Goal: Complete application form: Complete application form

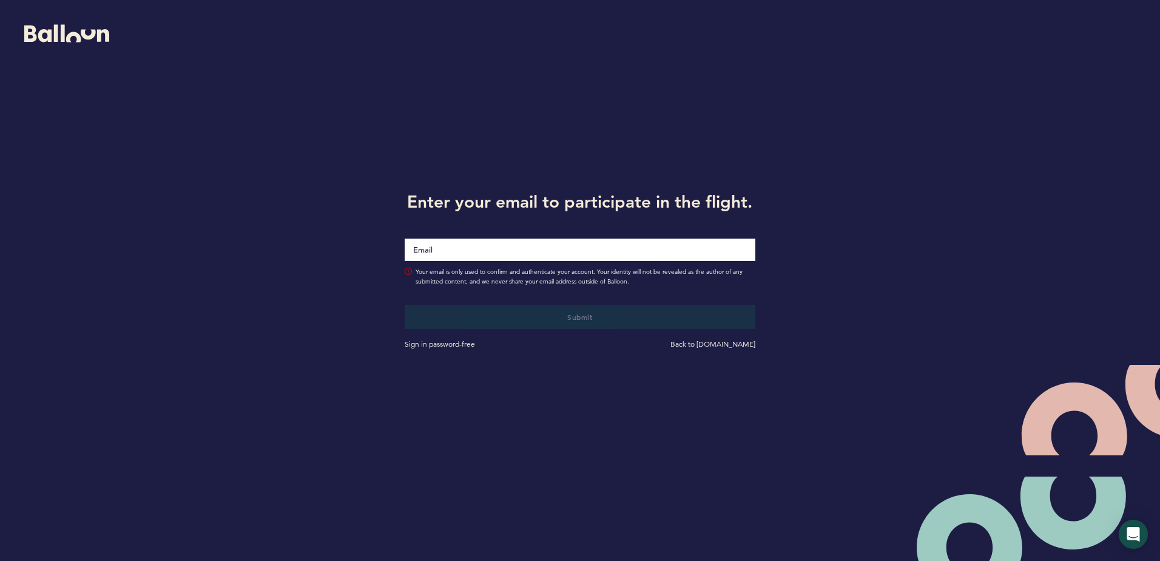
type input "[EMAIL_ADDRESS][DOMAIN_NAME]"
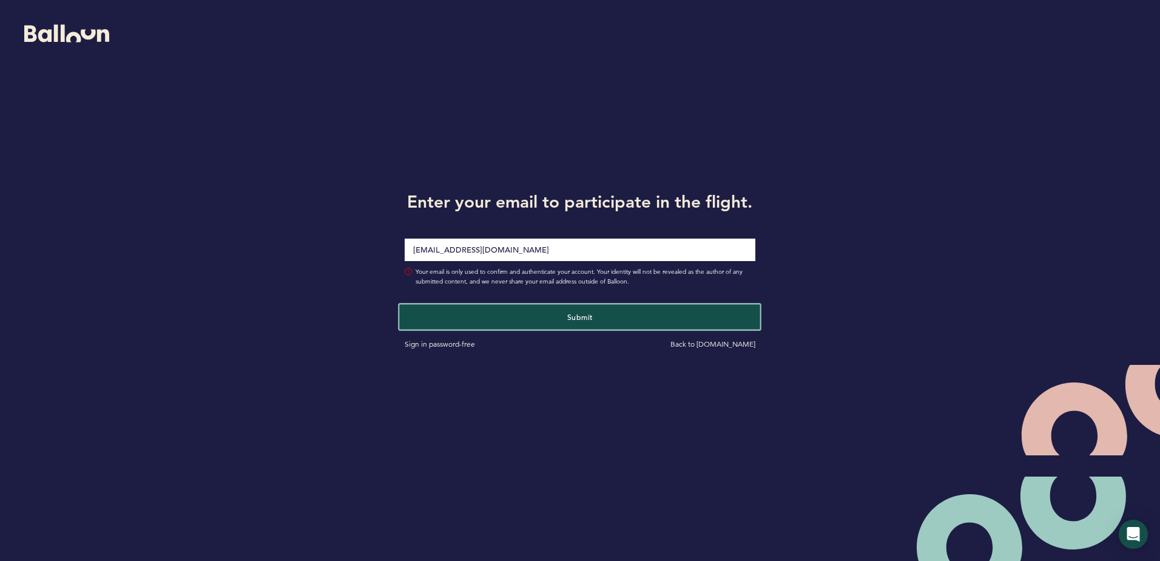
click at [581, 325] on button "Submit" at bounding box center [580, 316] width 361 height 25
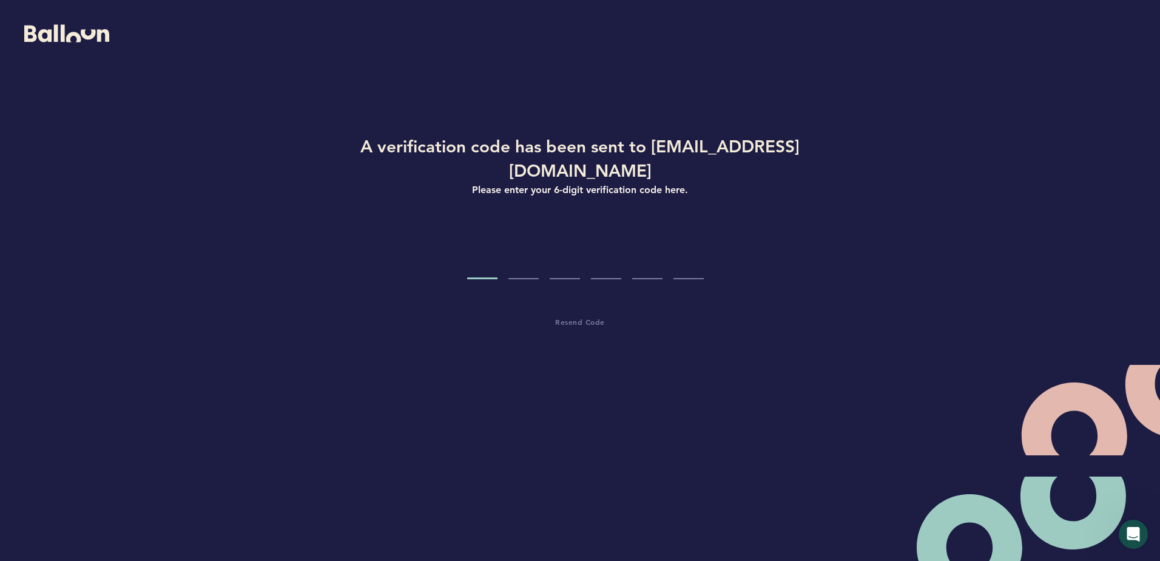
click at [480, 234] on input "Code digit 1" at bounding box center [482, 257] width 30 height 46
paste input "8"
type input "8"
type input "5"
type input "2"
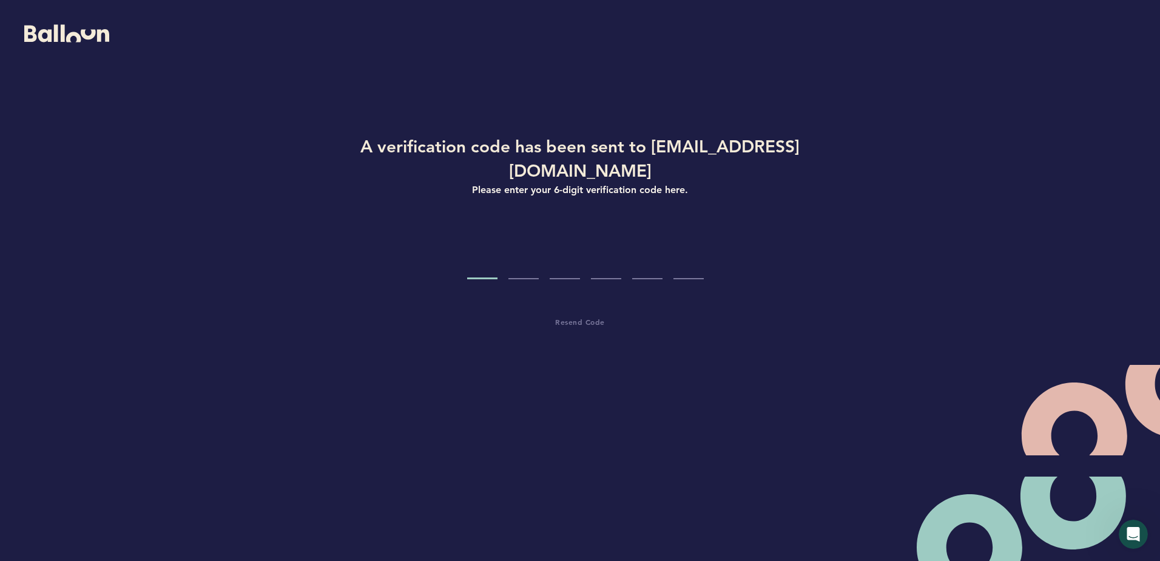
type input "0"
type input "9"
type input "5"
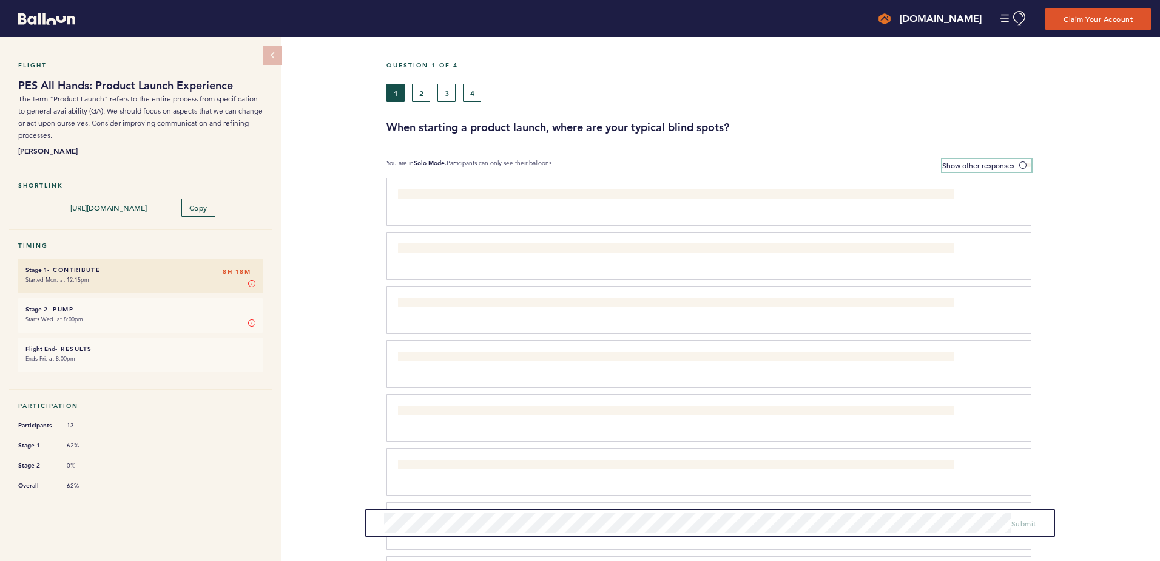
click at [1024, 163] on span at bounding box center [1026, 165] width 12 height 4
click at [0, 0] on input "Show other responses" at bounding box center [0, 0] width 0 height 0
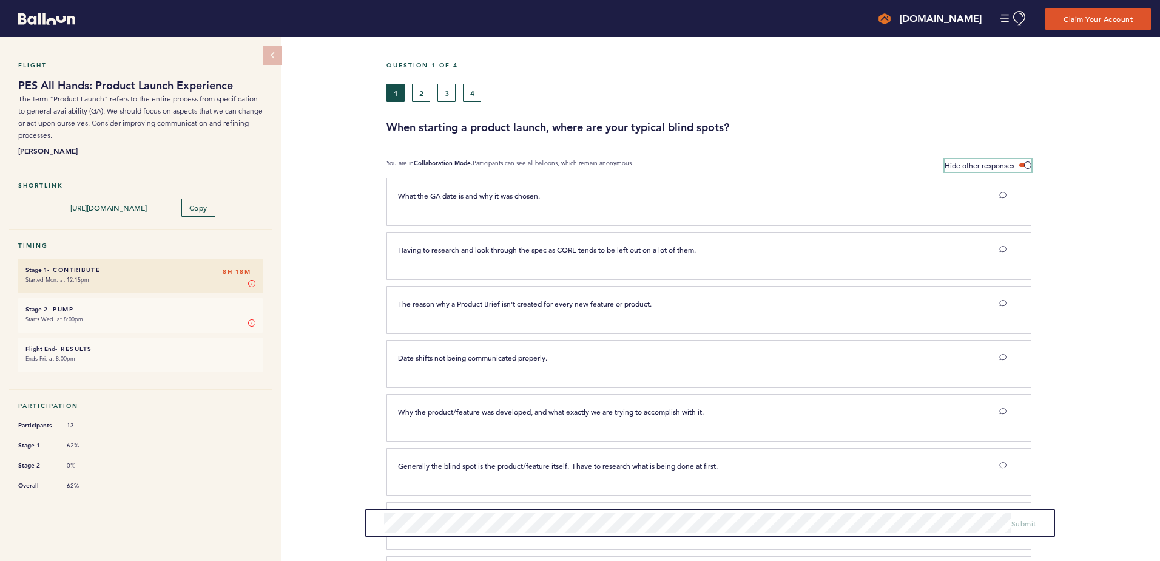
click at [1019, 163] on label "Hide other responses" at bounding box center [988, 165] width 87 height 13
click at [0, 0] on input "Hide other responses" at bounding box center [0, 0] width 0 height 0
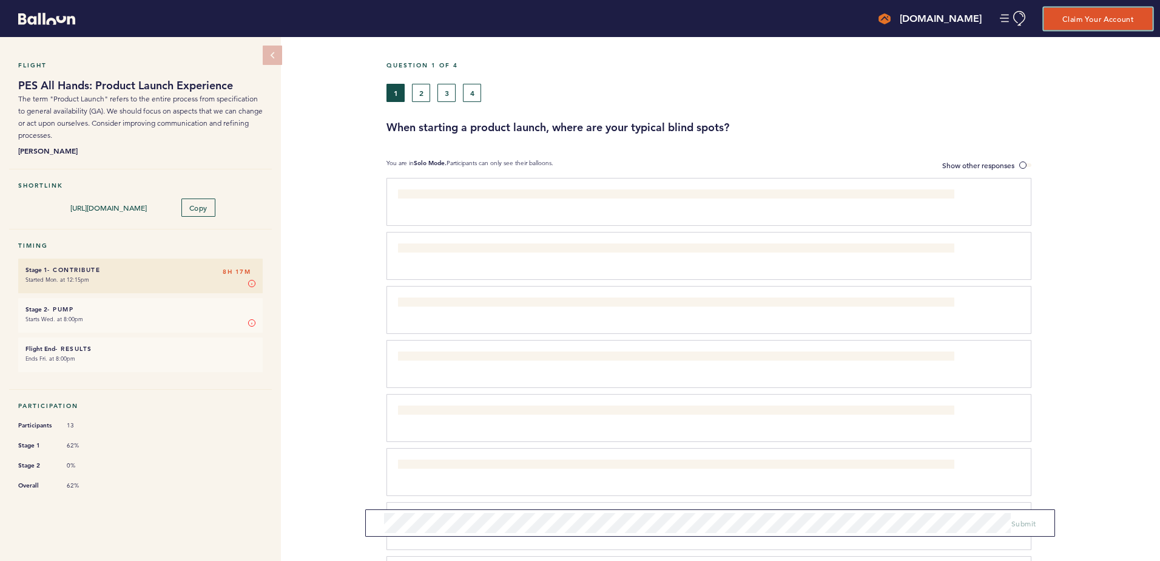
click at [1078, 25] on button "Claim Your Account" at bounding box center [1098, 18] width 109 height 22
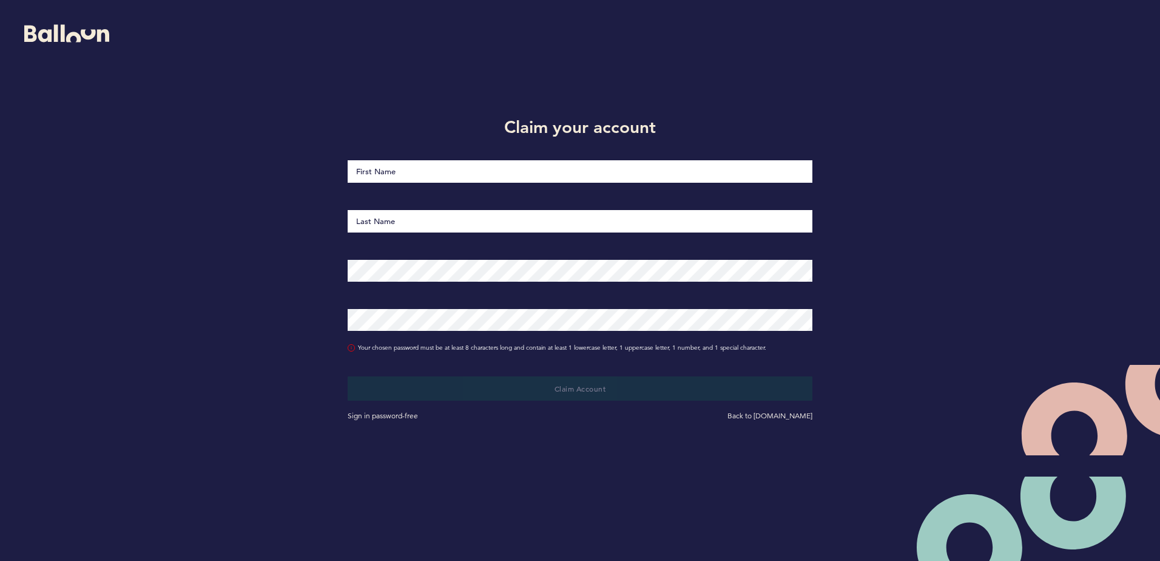
click at [441, 169] on input "First Name" at bounding box center [580, 171] width 465 height 22
type input "[PERSON_NAME]"
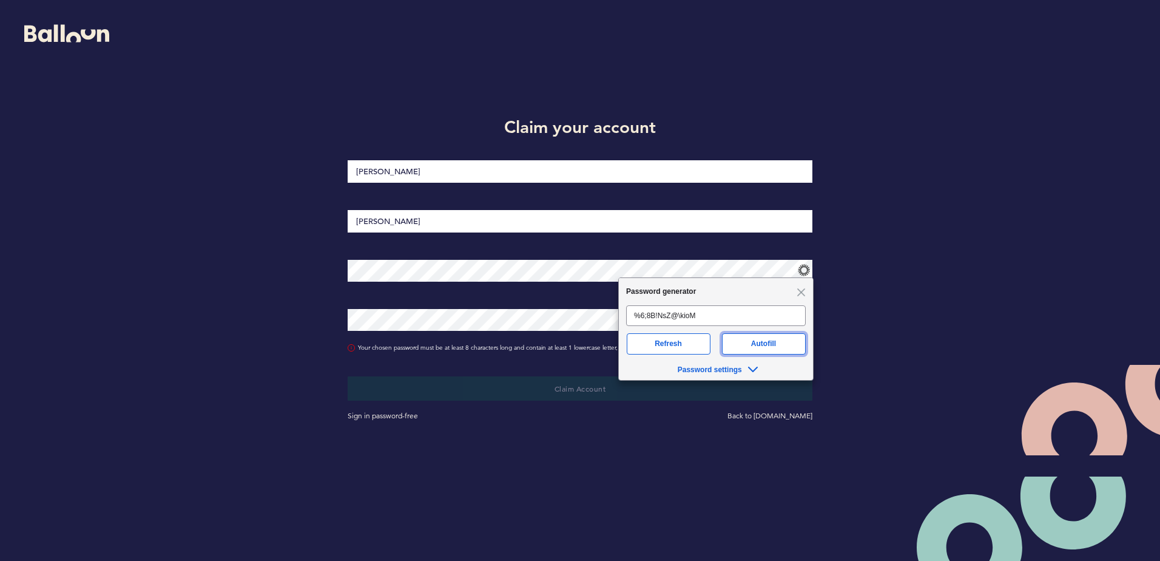
click at [775, 340] on button "Autofill" at bounding box center [764, 343] width 84 height 21
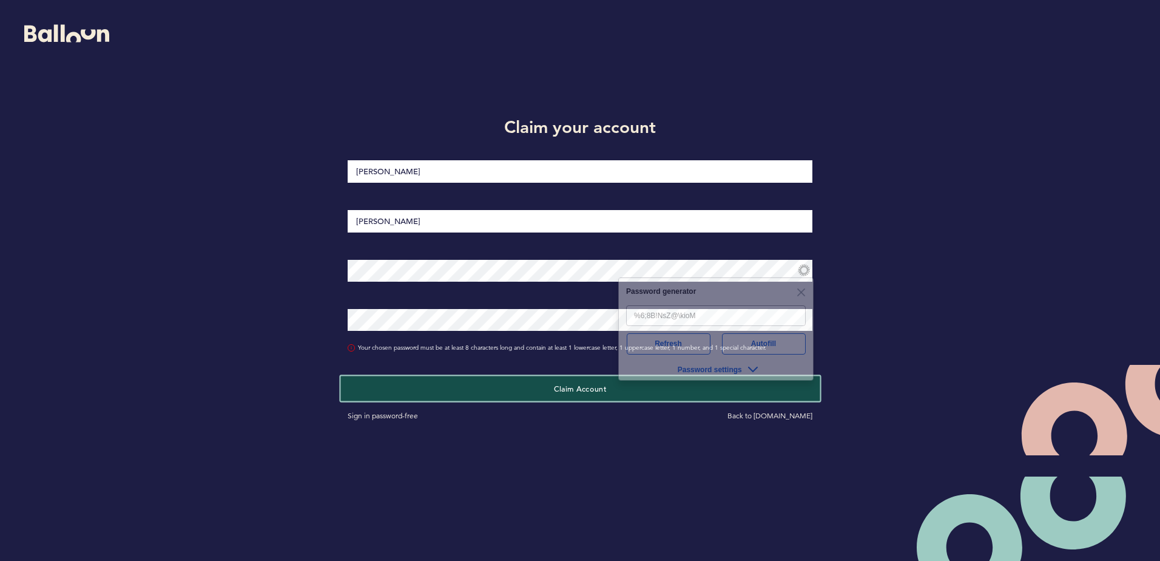
click at [521, 386] on button "Claim Account" at bounding box center [579, 388] width 479 height 25
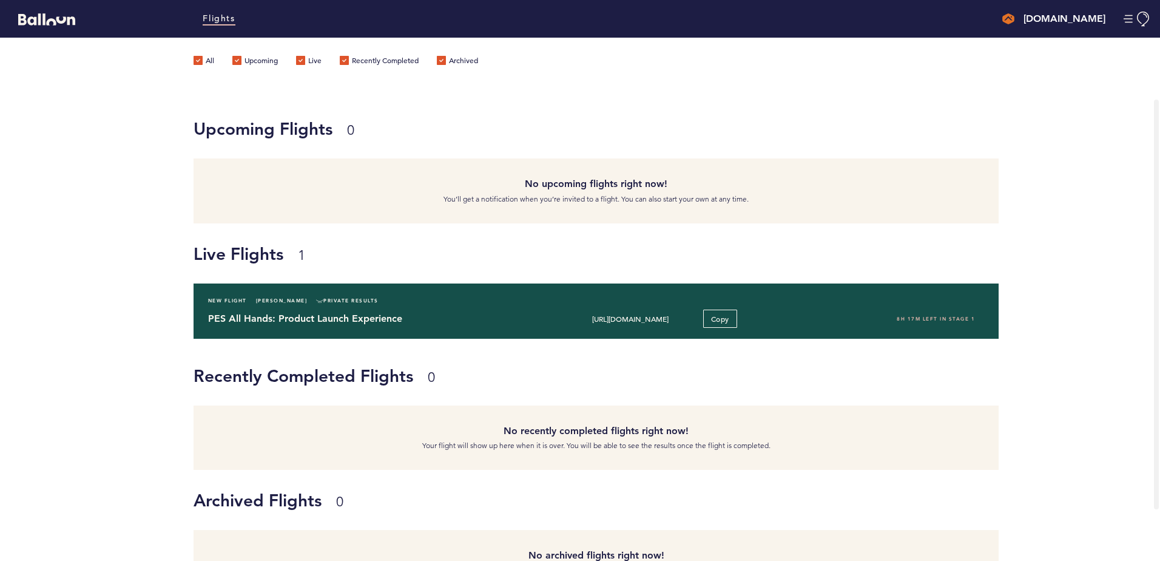
click at [323, 311] on h4 "PES All Hands: Product Launch Experience" at bounding box center [364, 318] width 313 height 15
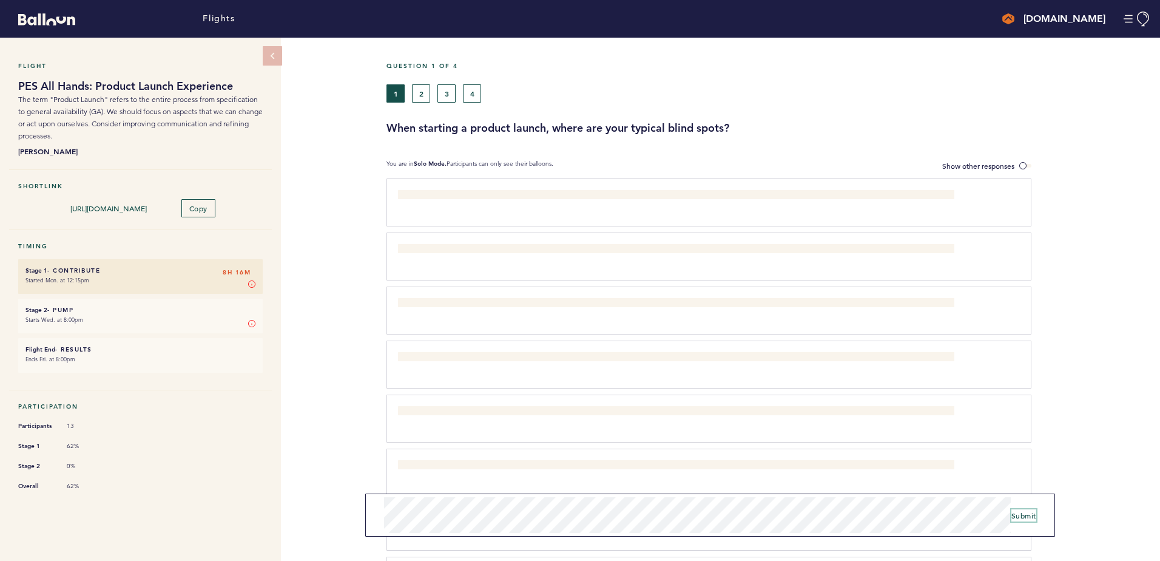
click at [1031, 519] on button "Submit" at bounding box center [1024, 515] width 25 height 12
click at [1036, 521] on span "Submit" at bounding box center [1024, 519] width 25 height 10
click at [1023, 525] on span "Submit" at bounding box center [1024, 523] width 25 height 10
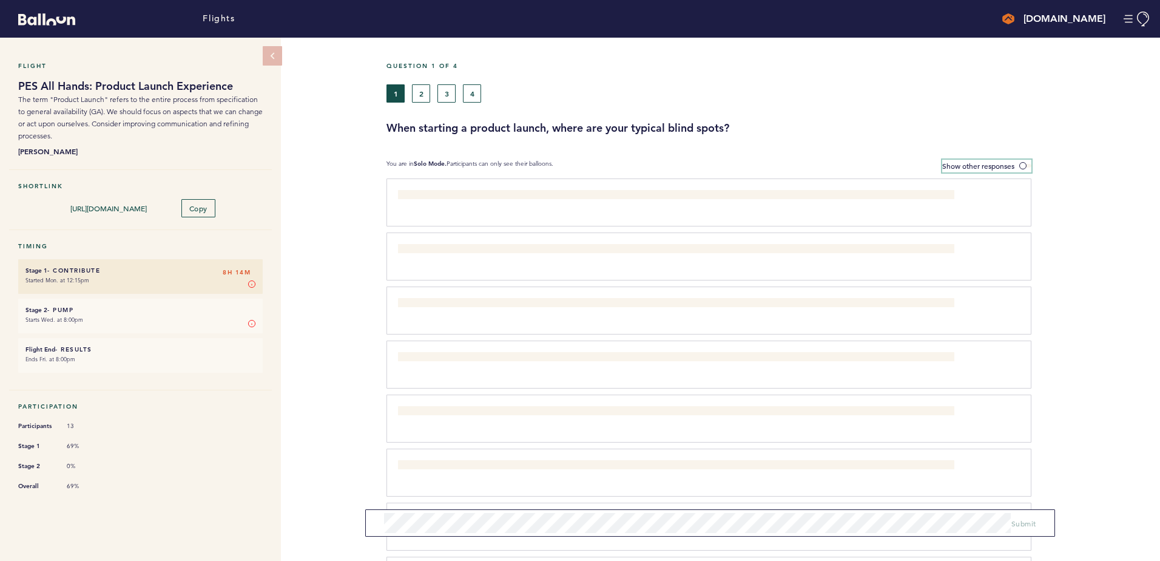
click at [1020, 166] on span at bounding box center [1026, 166] width 12 height 4
click at [0, 0] on input "Show other responses" at bounding box center [0, 0] width 0 height 0
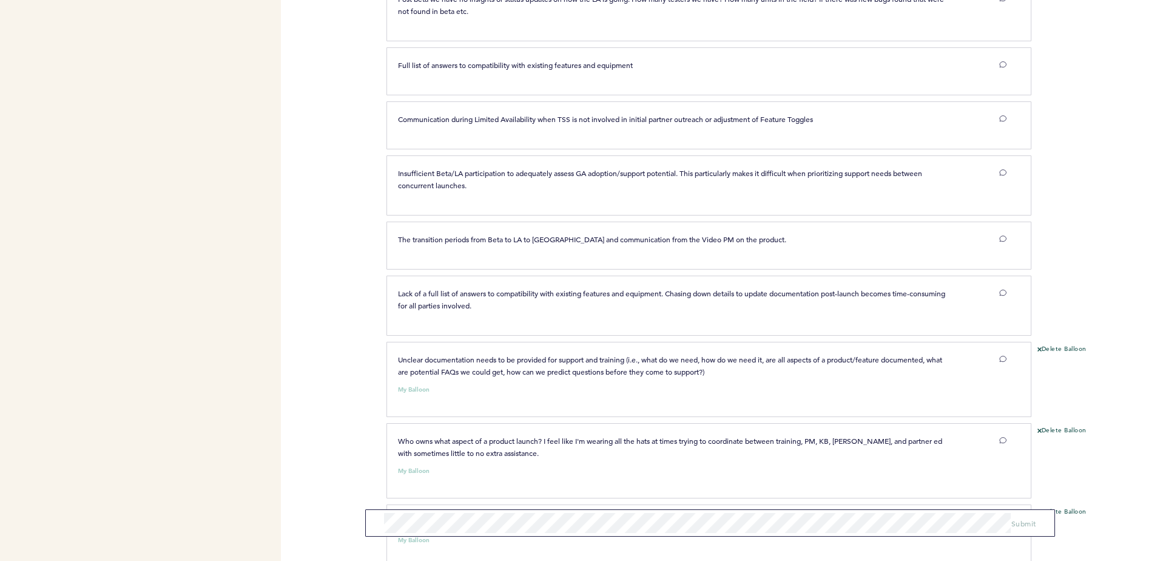
scroll to position [660, 0]
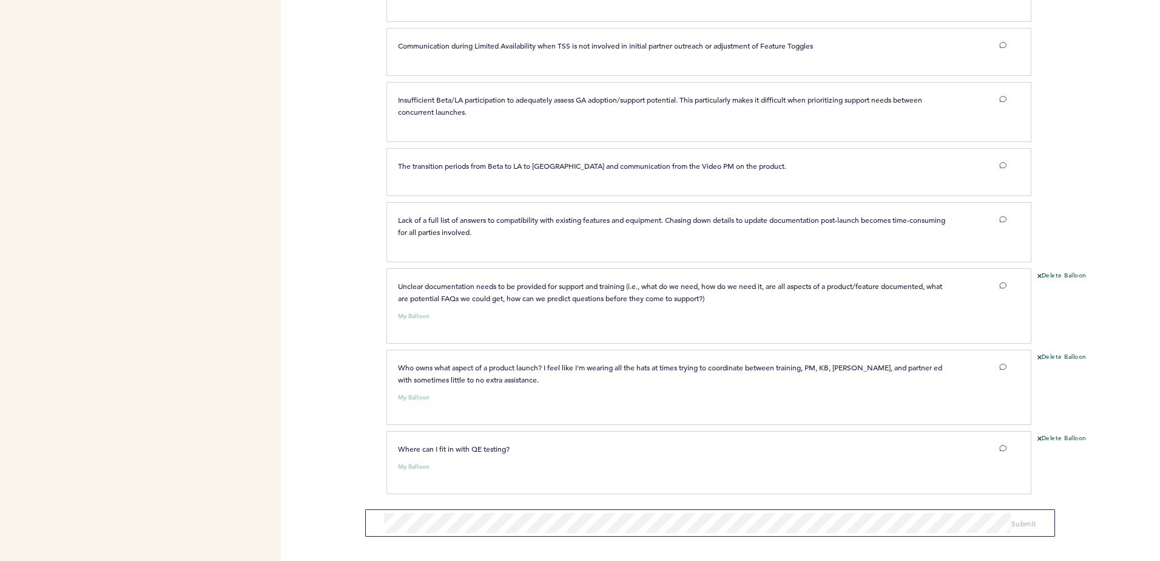
click at [465, 298] on span "Unclear documentation needs to be provided for support and training (i.e., what…" at bounding box center [671, 292] width 546 height 22
click at [485, 284] on span "Unclear documentation needs to be provided for support and training (i.e., what…" at bounding box center [671, 292] width 546 height 22
click at [463, 302] on span "Unclear documentation needs to be provided for support and training (i.e., what…" at bounding box center [671, 292] width 546 height 22
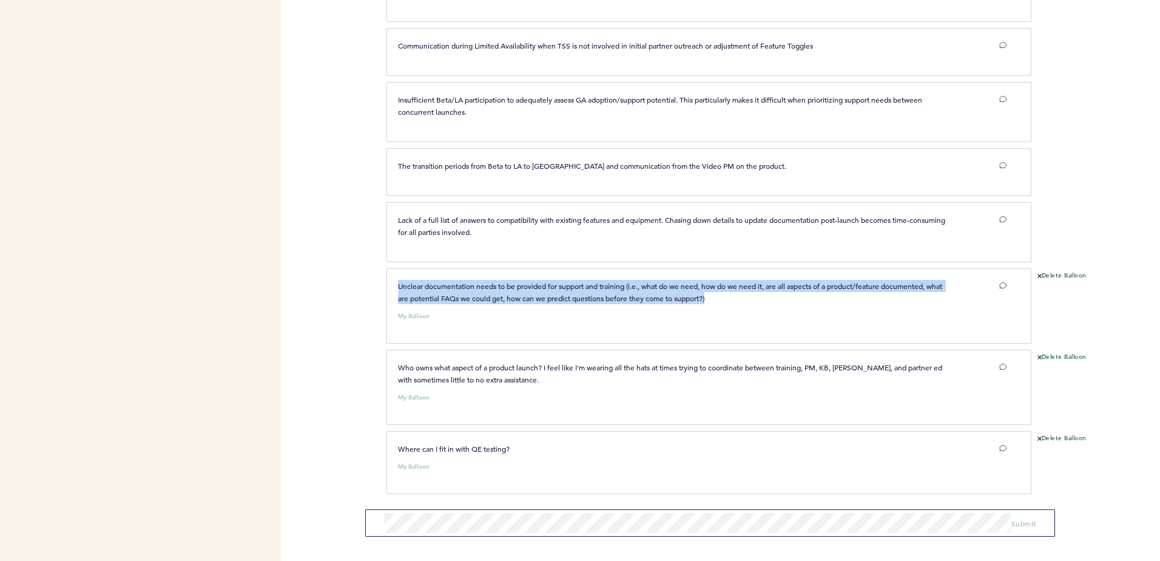
click at [463, 302] on span "Unclear documentation needs to be provided for support and training (i.e., what…" at bounding box center [671, 292] width 546 height 22
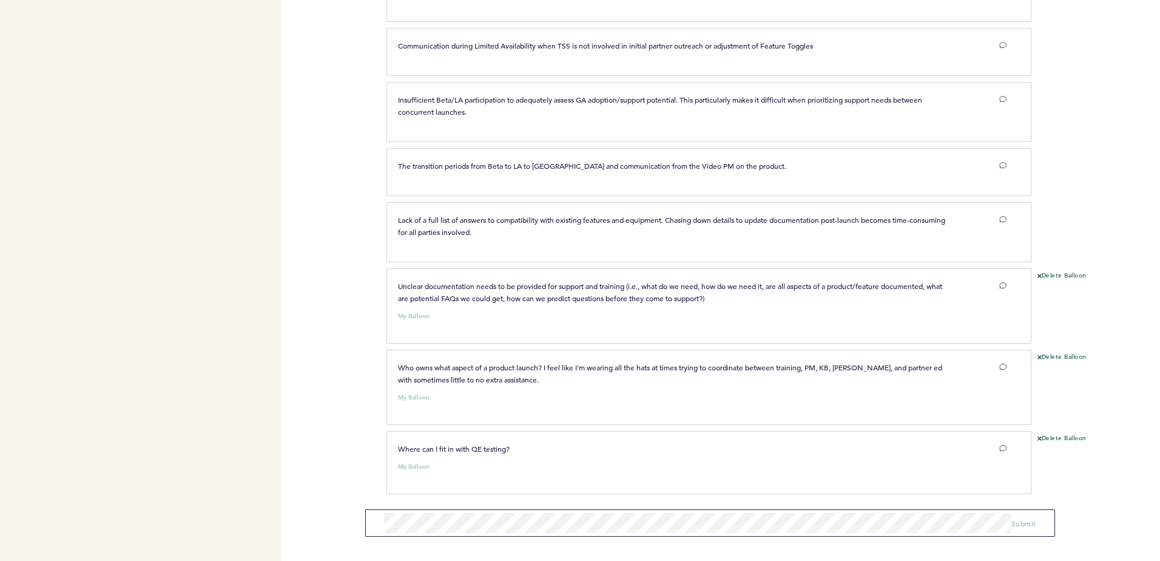
drag, startPoint x: 463, startPoint y: 302, endPoint x: 471, endPoint y: 324, distance: 23.8
click at [471, 324] on div "Unclear documentation needs to be provided for support and training (i.e., what…" at bounding box center [702, 304] width 626 height 49
click at [421, 319] on small "My Balloon" at bounding box center [414, 316] width 32 height 6
click at [476, 302] on span "Unclear documentation needs to be provided for support and training (i.e., what…" at bounding box center [671, 292] width 546 height 22
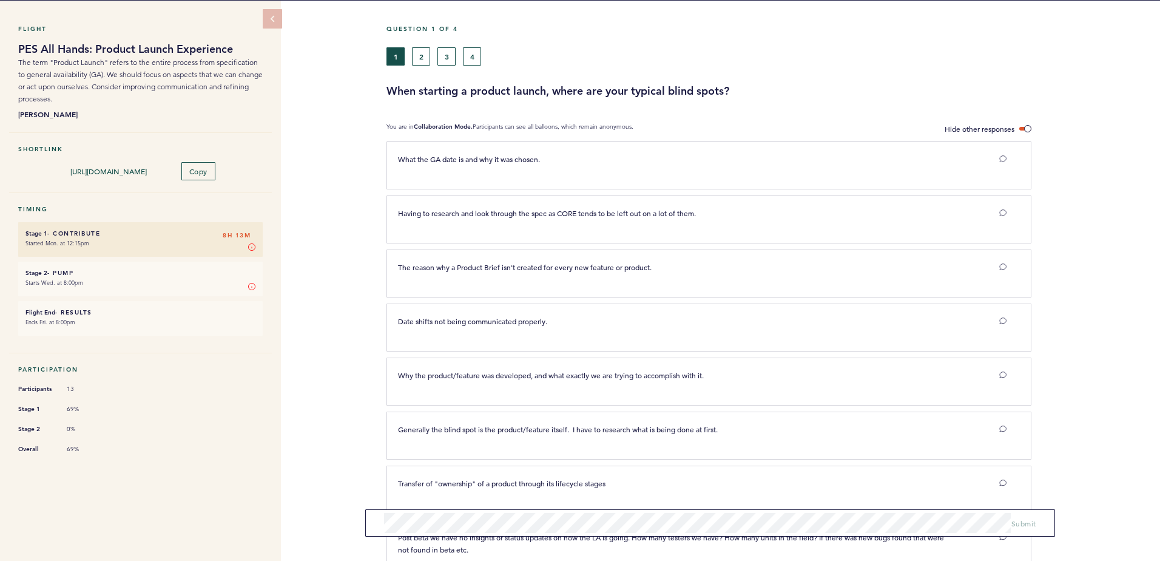
scroll to position [0, 0]
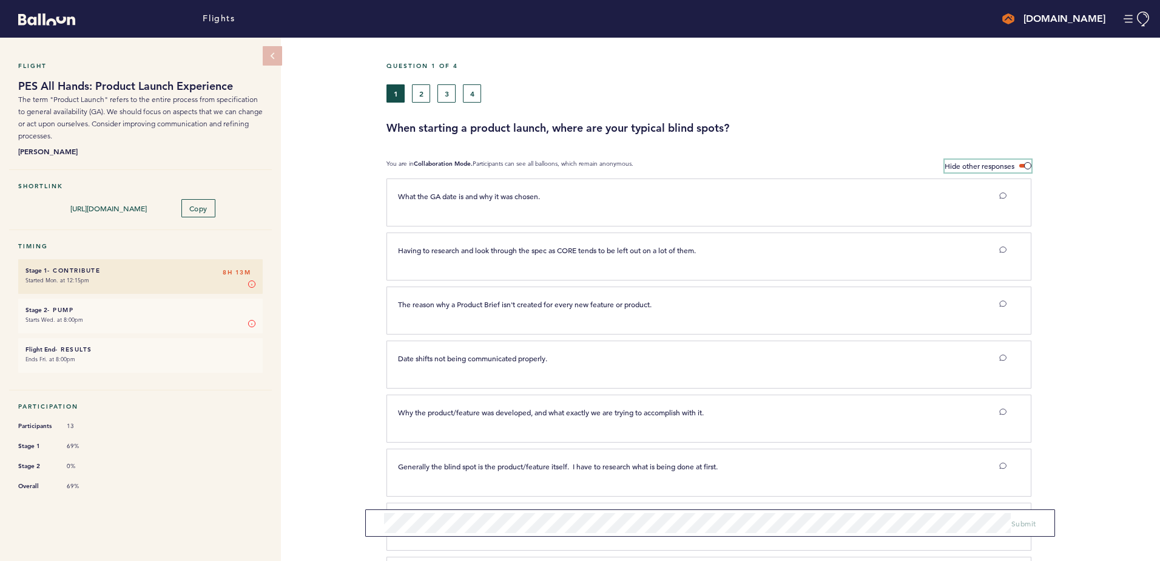
click at [1026, 161] on label "Hide other responses" at bounding box center [988, 166] width 87 height 13
click at [0, 0] on input "Hide other responses" at bounding box center [0, 0] width 0 height 0
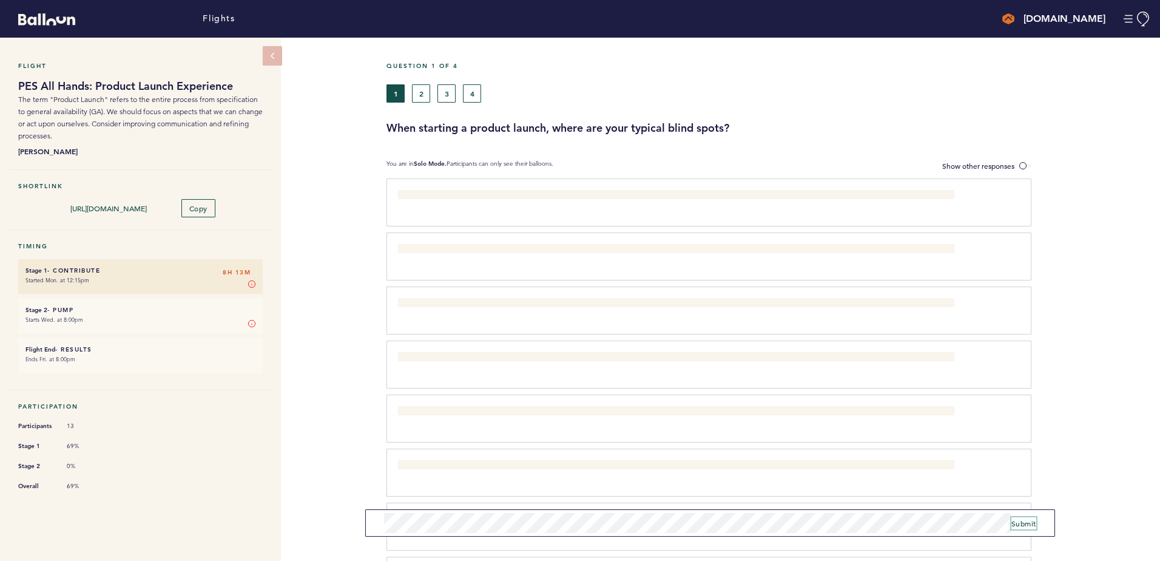
click at [1017, 520] on span "Submit" at bounding box center [1024, 523] width 25 height 10
click at [323, 496] on div "Flight PES All Hands: Product Launch Experience The term "Product Launch" refer…" at bounding box center [580, 299] width 1160 height 523
click at [423, 94] on button "2" at bounding box center [421, 93] width 18 height 18
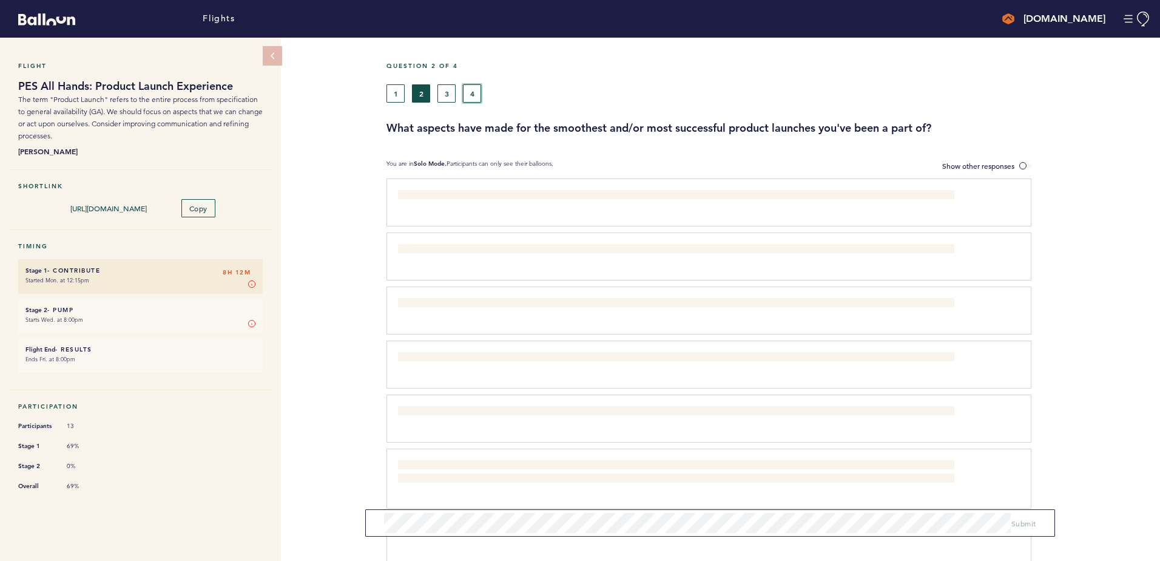
click at [477, 94] on button "4" at bounding box center [472, 93] width 18 height 18
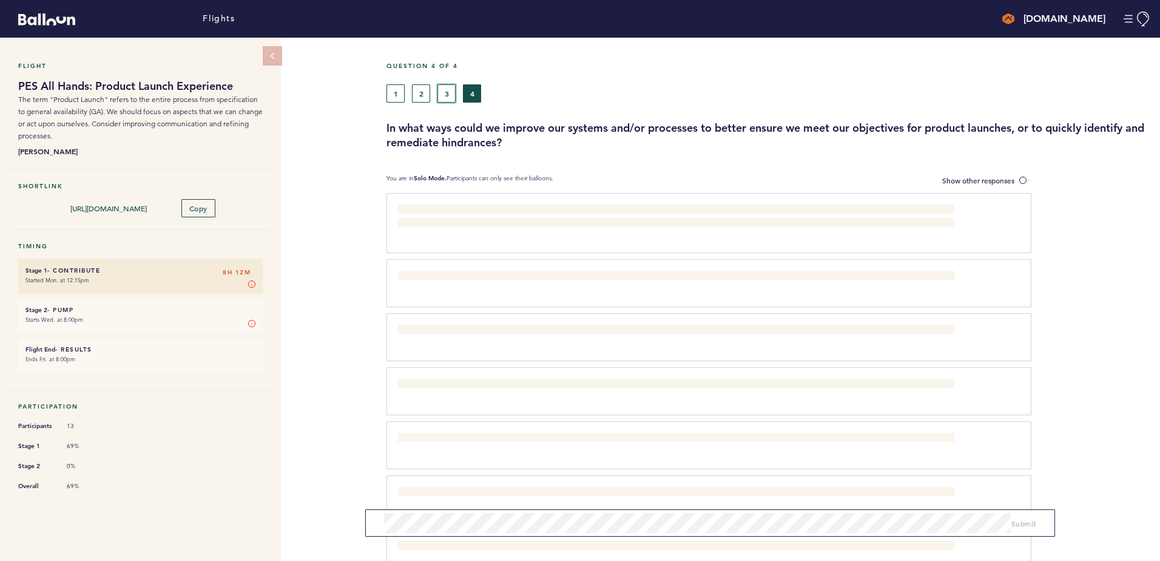
click at [450, 97] on button "3" at bounding box center [447, 93] width 18 height 18
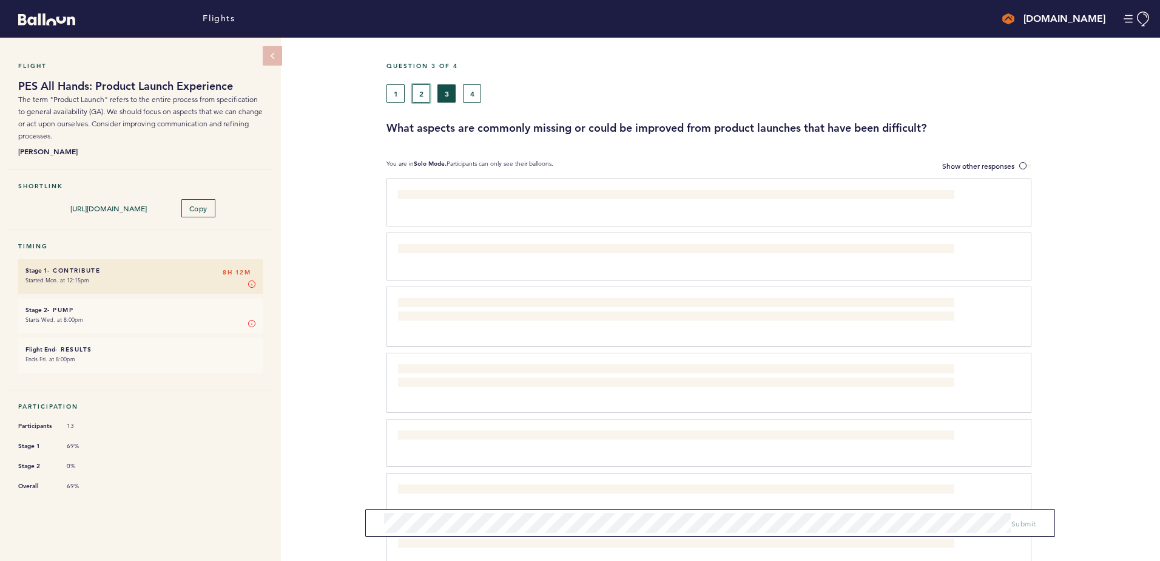
click at [423, 92] on button "2" at bounding box center [421, 93] width 18 height 18
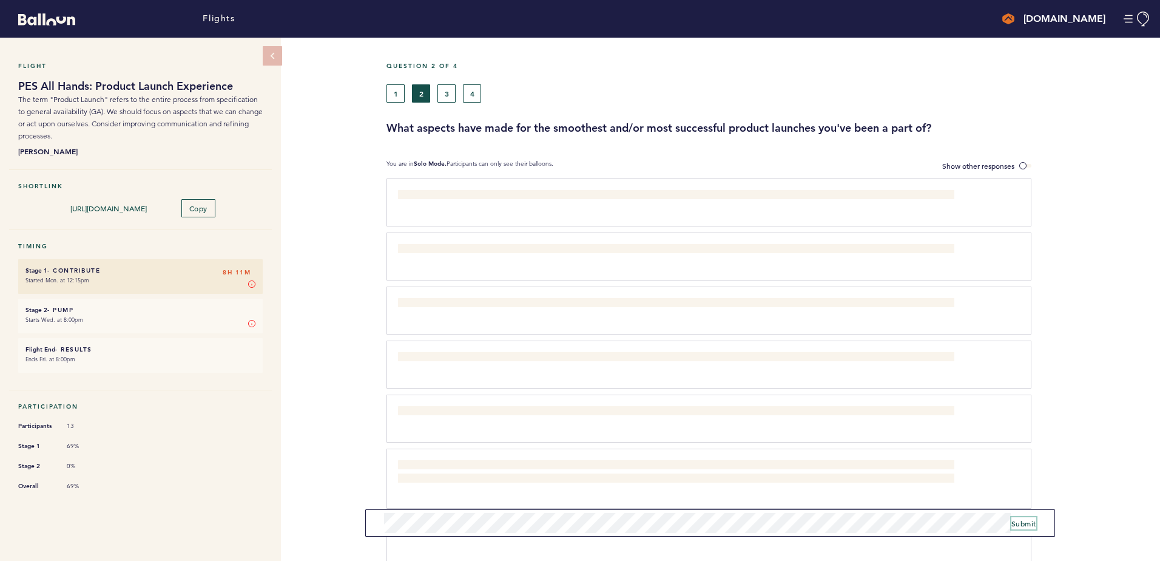
click at [1032, 524] on span "Submit" at bounding box center [1024, 523] width 25 height 10
click at [1033, 521] on span "Submit" at bounding box center [1024, 523] width 25 height 10
click at [1029, 525] on span "Submit" at bounding box center [1024, 523] width 25 height 10
click at [1021, 516] on span "Submit" at bounding box center [1024, 519] width 25 height 10
click at [444, 98] on button "3" at bounding box center [447, 93] width 18 height 18
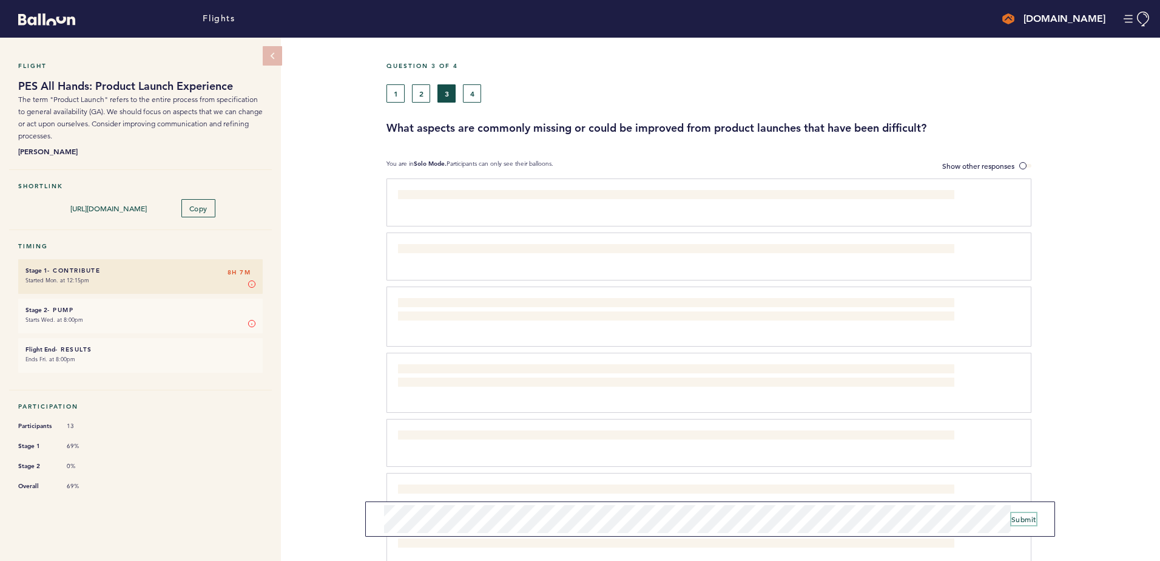
click at [1023, 519] on span "Submit" at bounding box center [1024, 519] width 25 height 10
click at [1022, 519] on span "Submit" at bounding box center [1024, 519] width 25 height 10
click at [1021, 526] on span "Submit" at bounding box center [1024, 523] width 25 height 10
click at [478, 92] on button "4" at bounding box center [472, 93] width 18 height 18
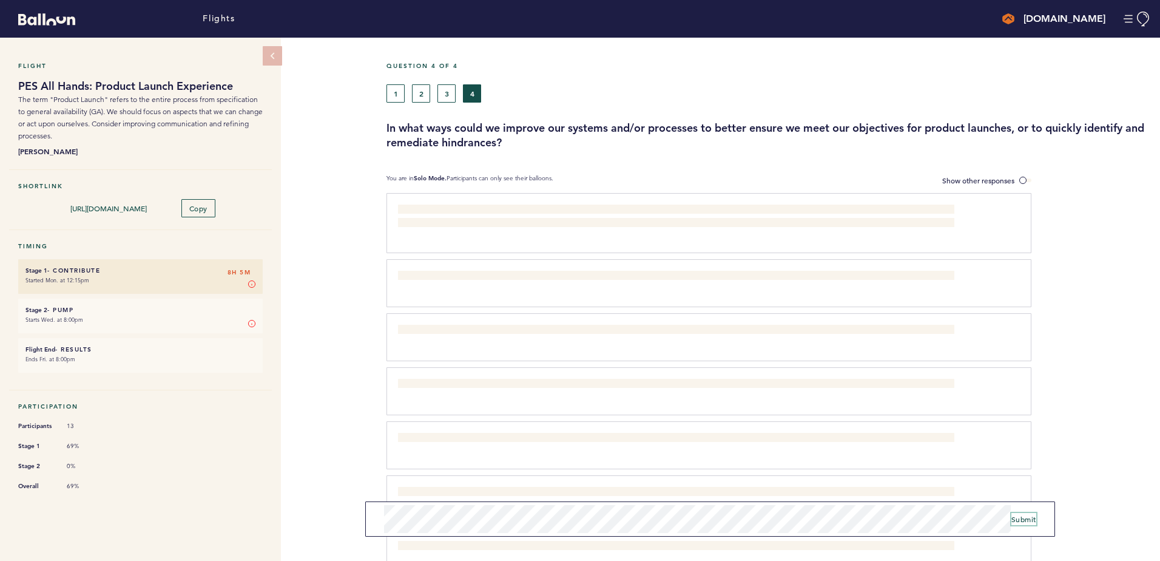
click at [1030, 518] on span "Submit" at bounding box center [1024, 519] width 25 height 10
click at [1020, 523] on span "Submit" at bounding box center [1024, 523] width 25 height 10
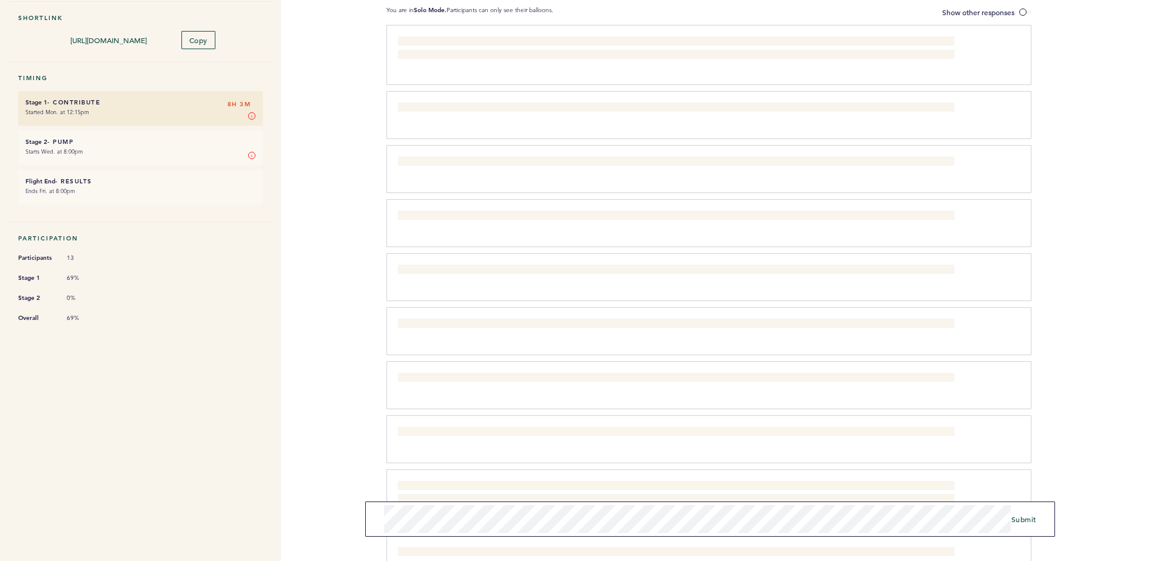
scroll to position [182, 0]
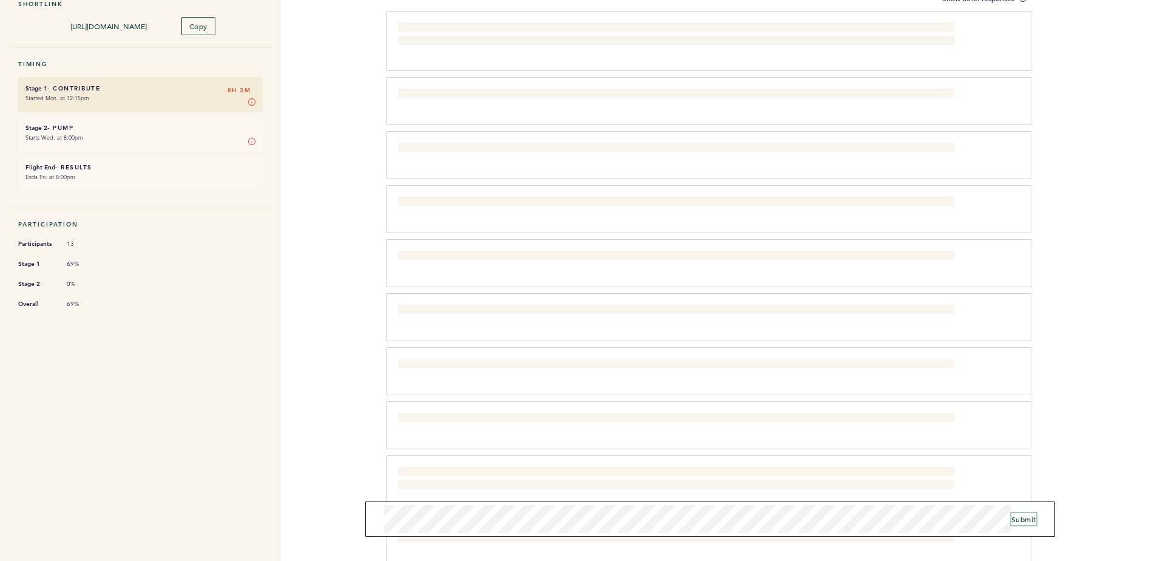
click at [1030, 521] on span "Submit" at bounding box center [1024, 519] width 25 height 10
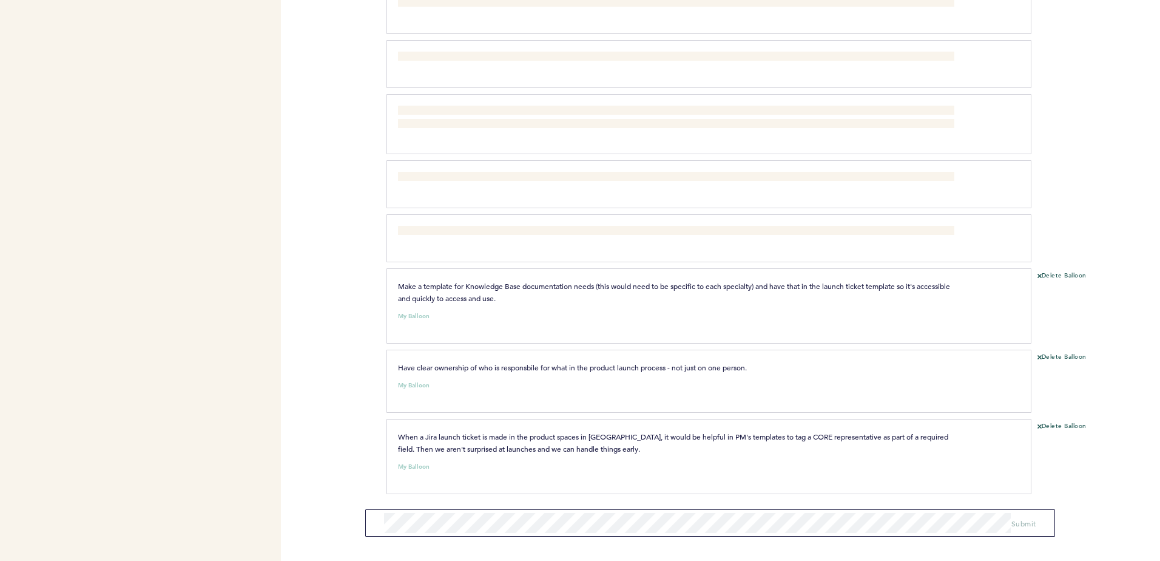
scroll to position [0, 0]
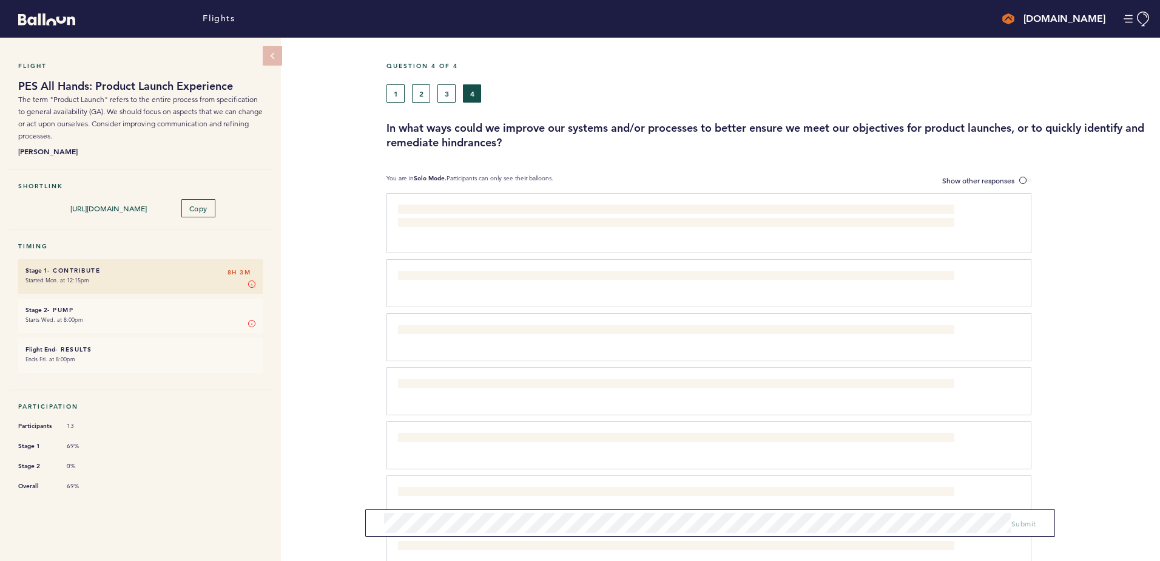
click at [1027, 172] on div "Question 4 of 4 1 2 3 4 In what ways could we improve our systems and/or proces…" at bounding box center [774, 571] width 774 height 1066
click at [1022, 184] on label "Show other responses" at bounding box center [986, 180] width 89 height 13
click at [0, 0] on input "Show other responses" at bounding box center [0, 0] width 0 height 0
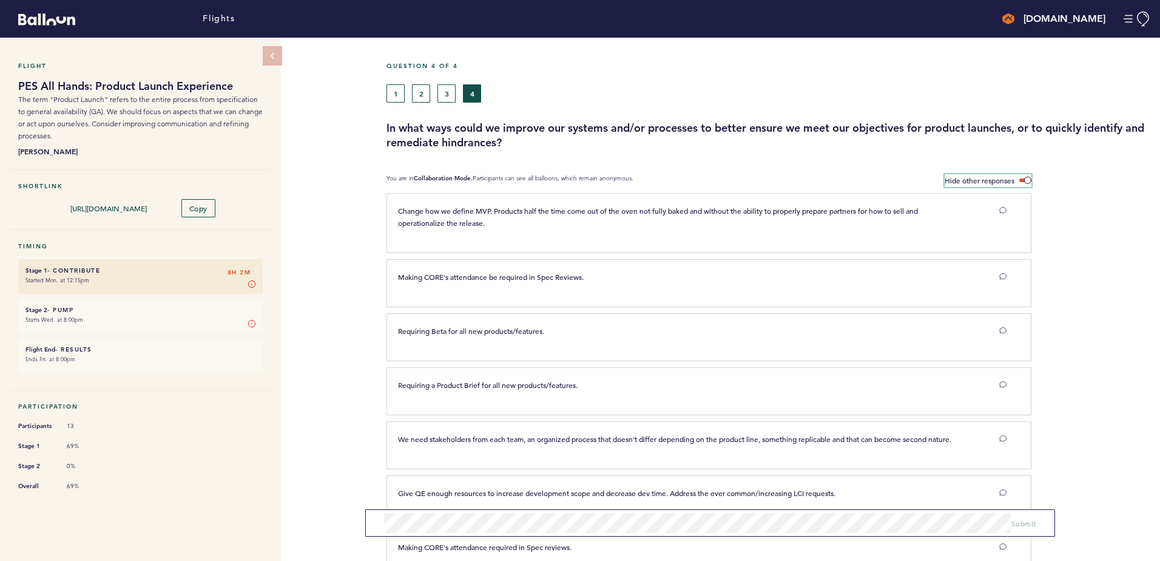
scroll to position [554, 0]
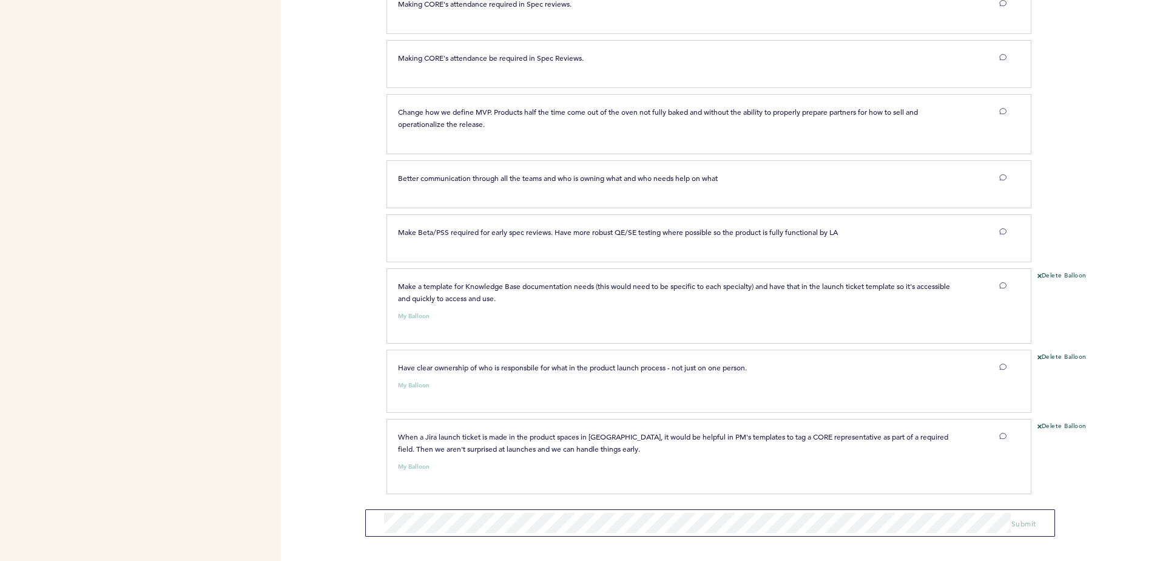
click at [521, 367] on span "Have clear ownership of who is responsbile for what in the product launch proce…" at bounding box center [572, 367] width 349 height 10
